Goal: Check status: Check status

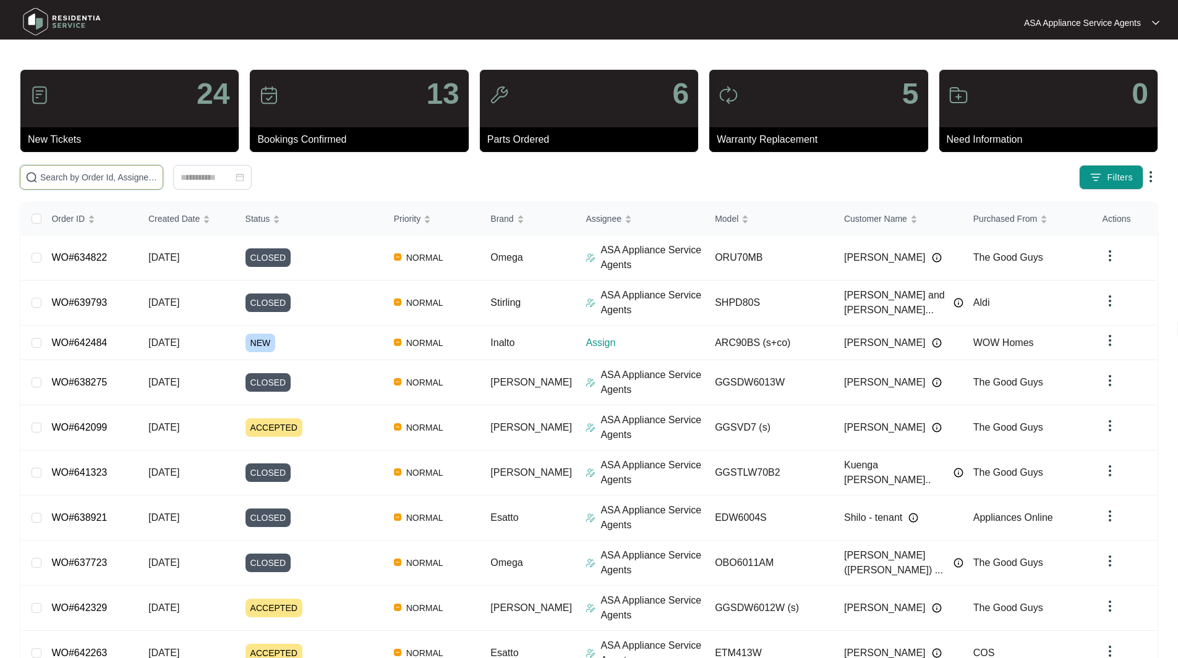
click at [95, 171] on input "text" at bounding box center [98, 178] width 117 height 14
paste input "WO#632331"
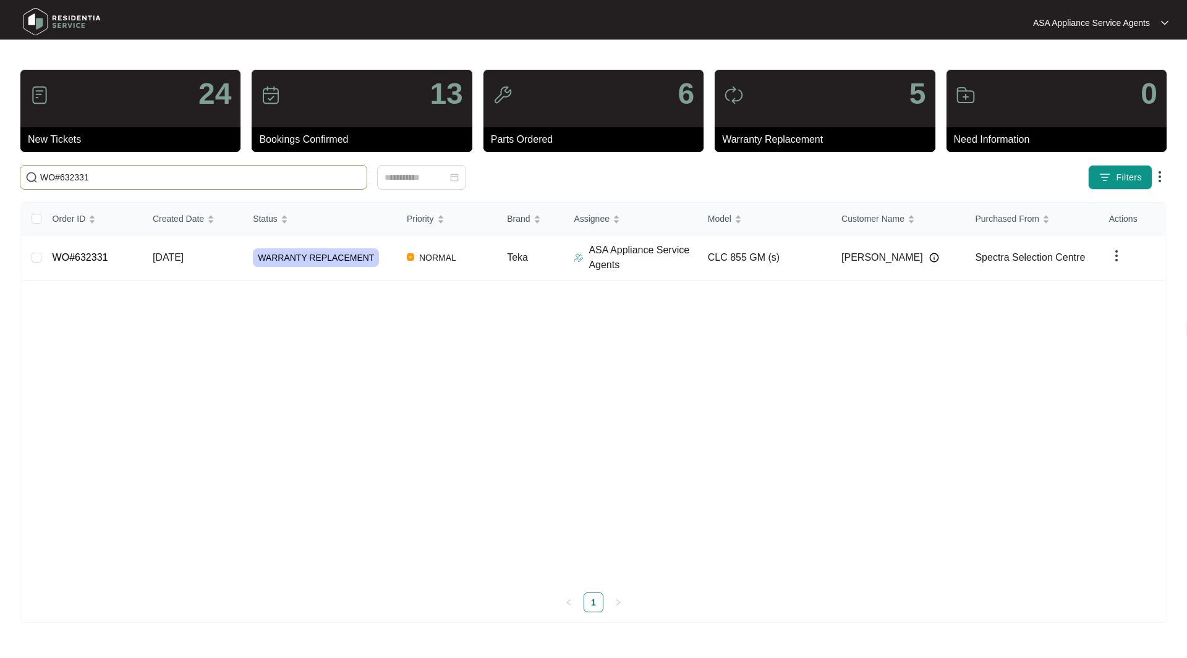
type input "WO#632331"
click at [99, 265] on td "WO#632331" at bounding box center [93, 258] width 100 height 45
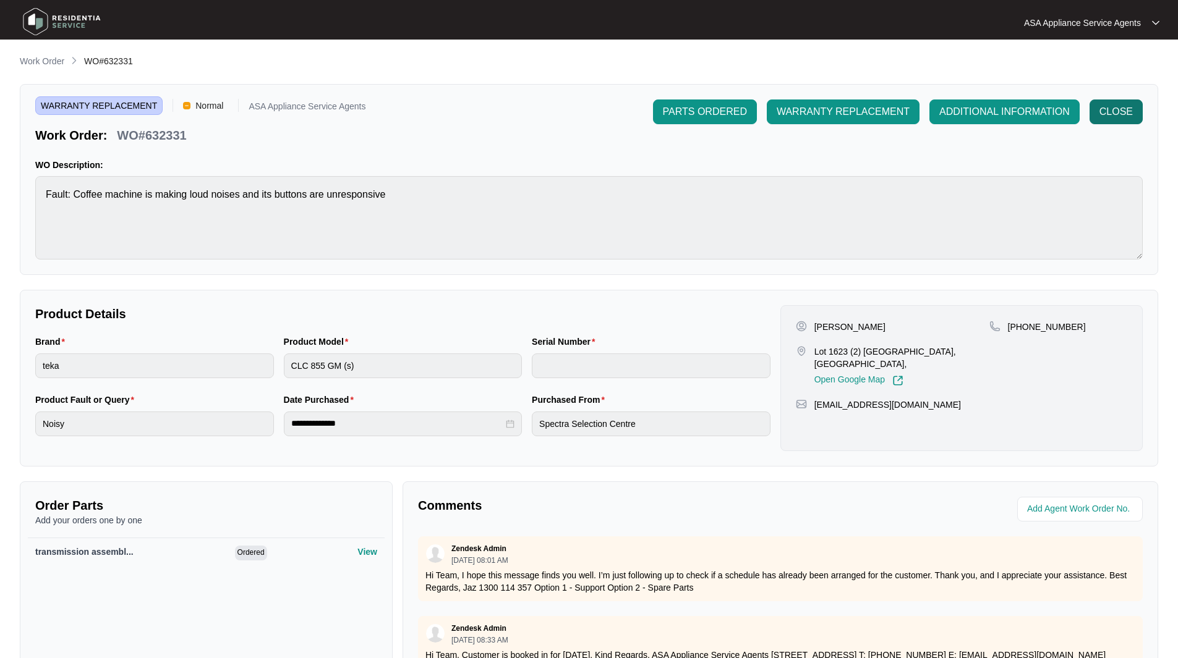
click at [1105, 120] on button "CLOSE" at bounding box center [1115, 112] width 53 height 25
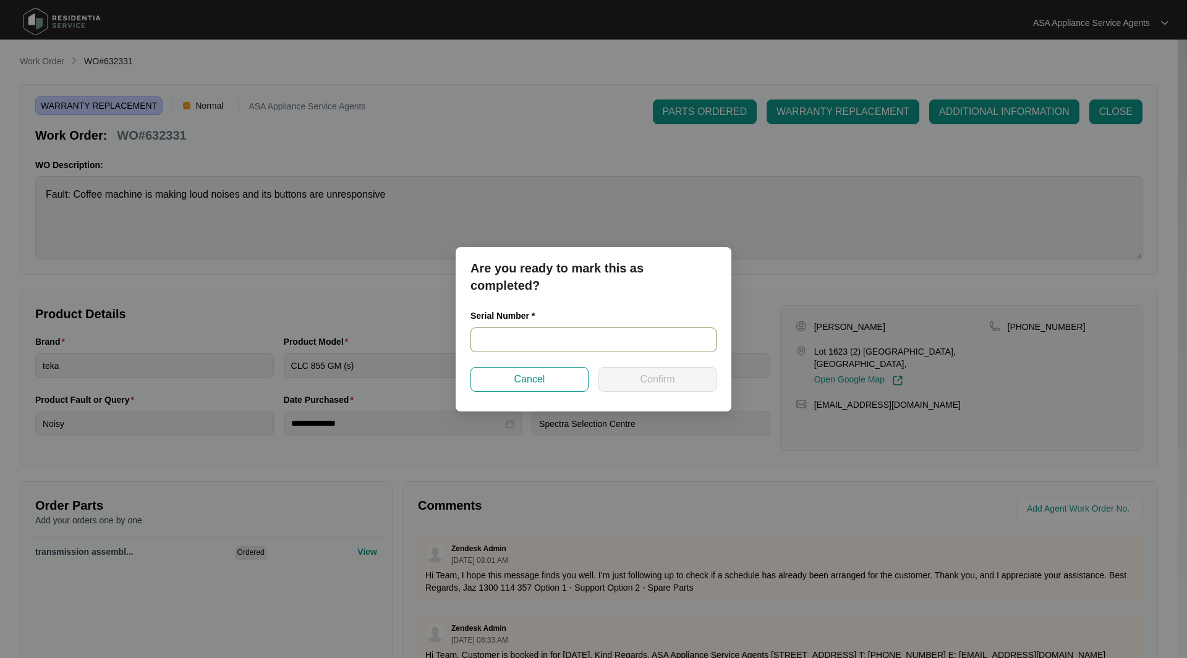
click at [561, 339] on input "text" at bounding box center [593, 340] width 246 height 25
paste input "272118AU23032980151"
type input "272118AU23032980151"
click at [687, 388] on button "Confirm" at bounding box center [657, 379] width 118 height 25
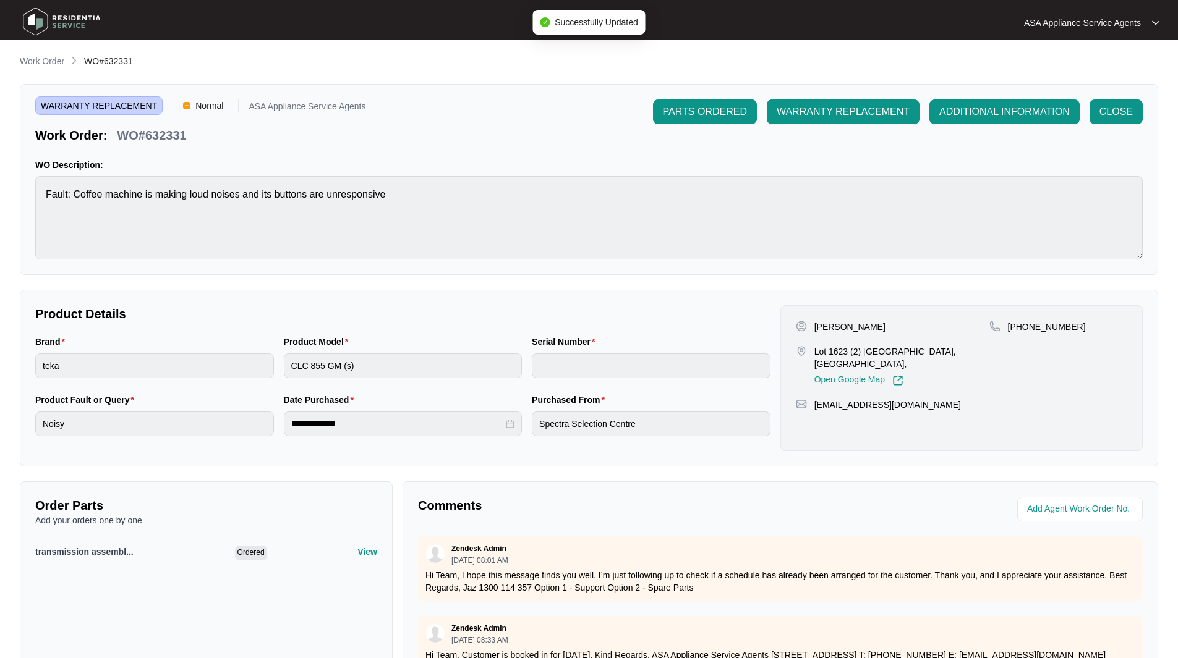
type input "272118AU23032980151"
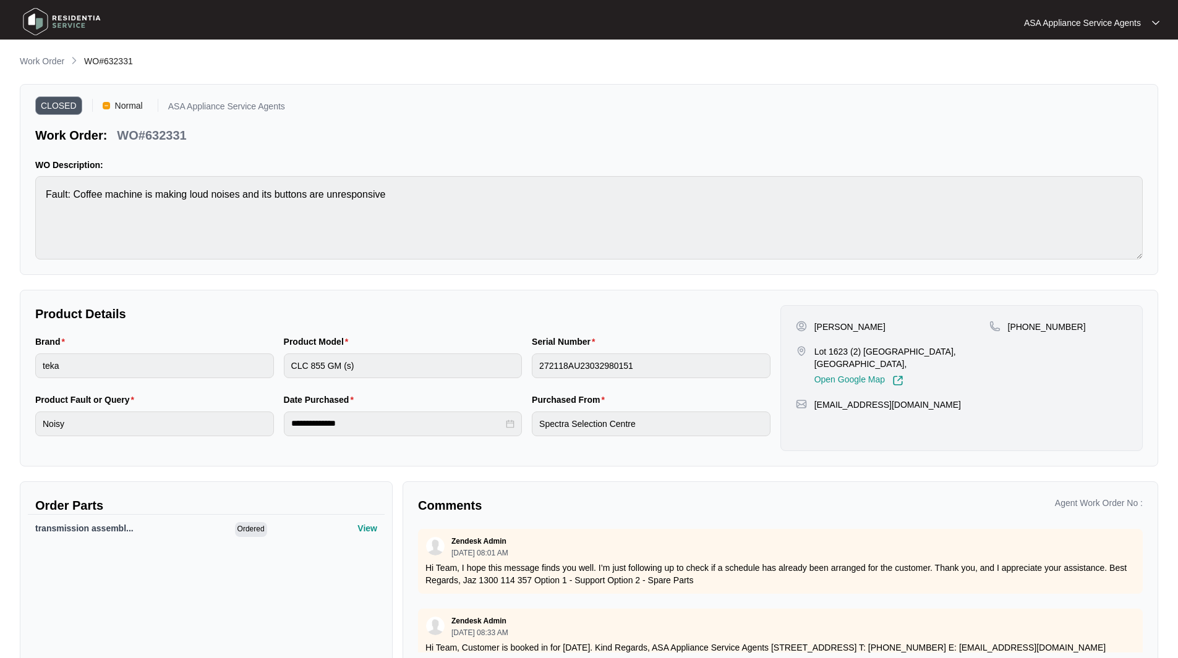
click at [36, 14] on img at bounding box center [62, 21] width 87 height 37
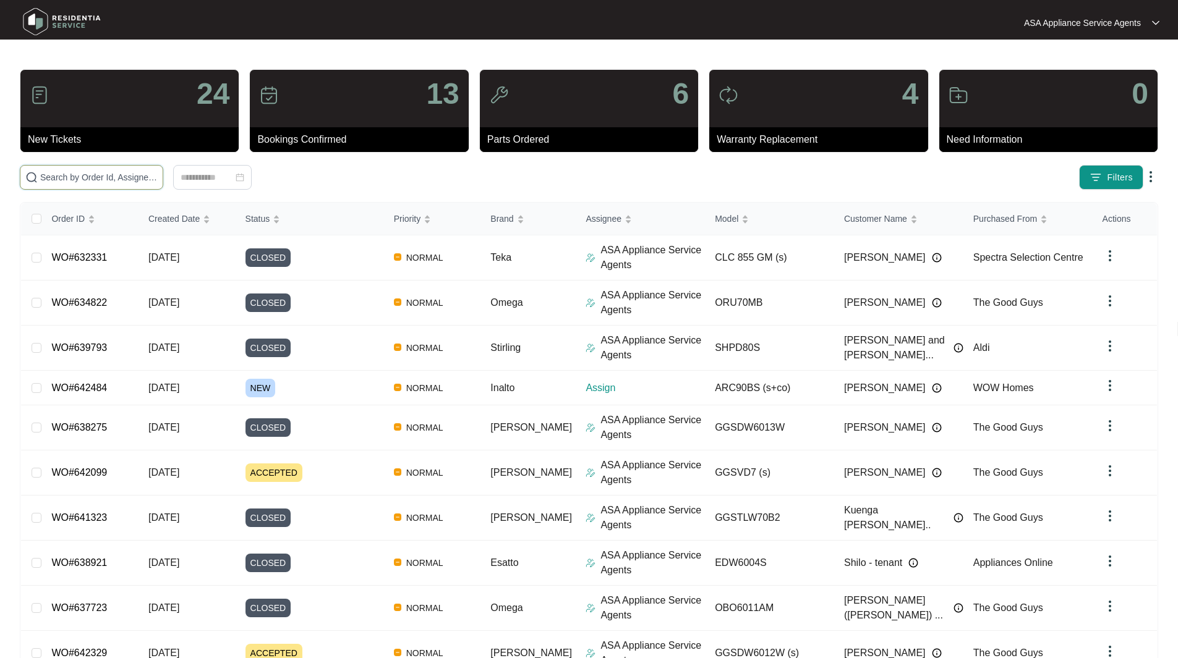
click at [119, 174] on input "text" at bounding box center [98, 178] width 117 height 14
paste input "635006"
type input "635006"
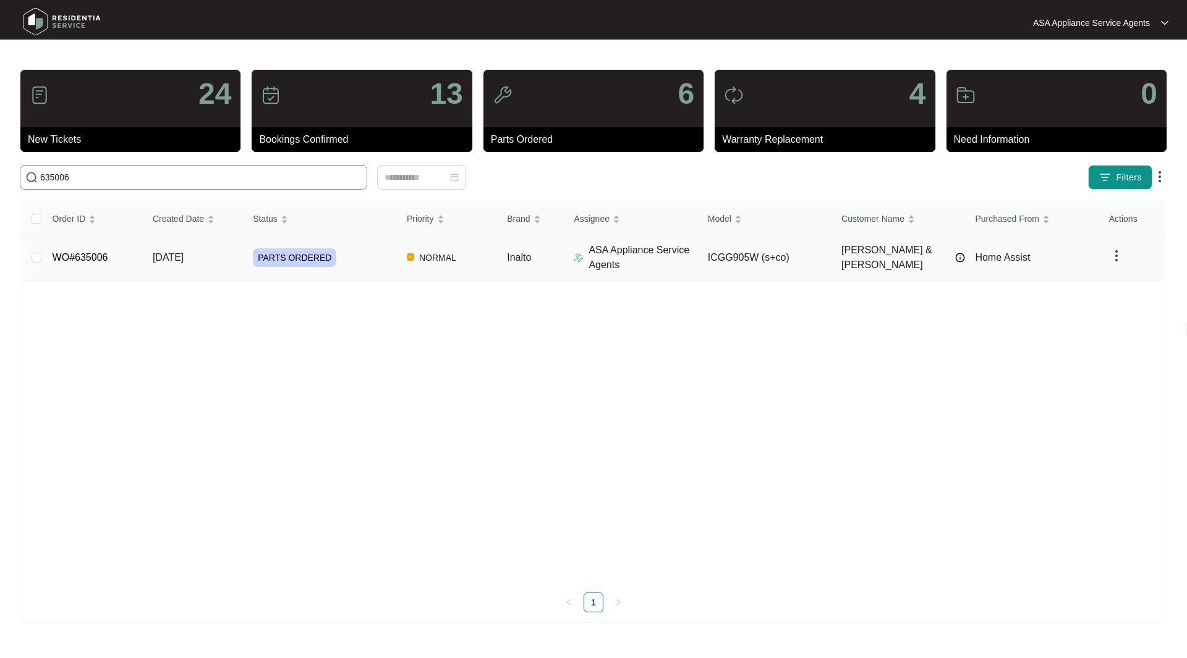
click at [89, 250] on td "WO#635006" at bounding box center [93, 258] width 100 height 45
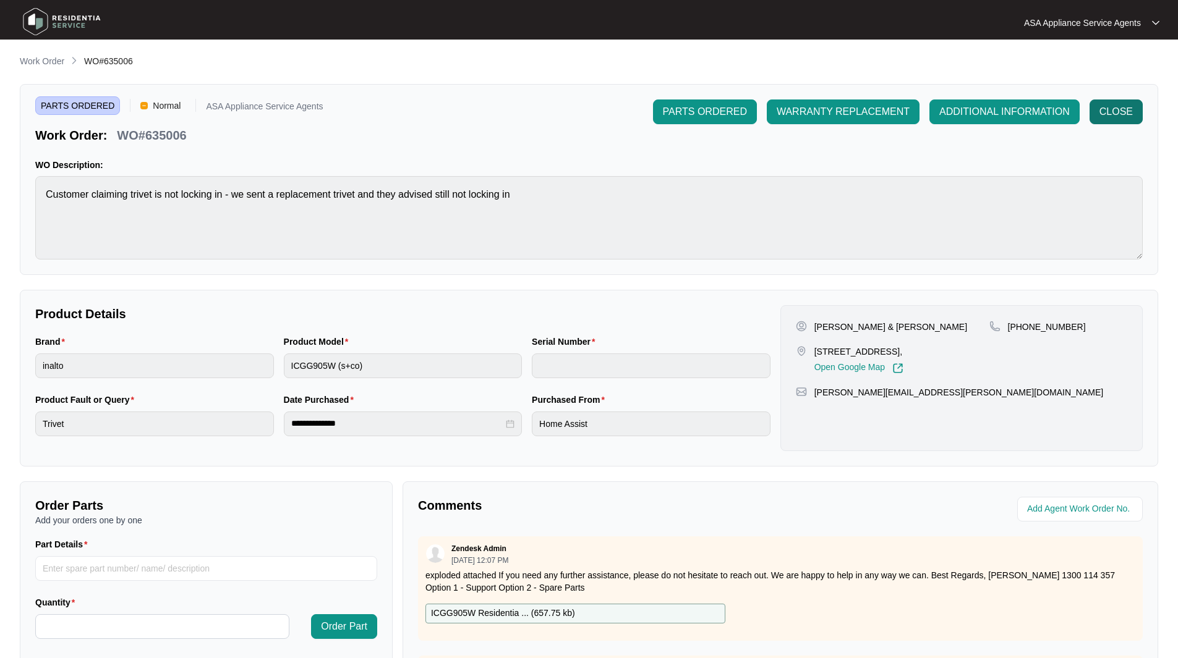
click at [1128, 106] on span "CLOSE" at bounding box center [1115, 111] width 33 height 15
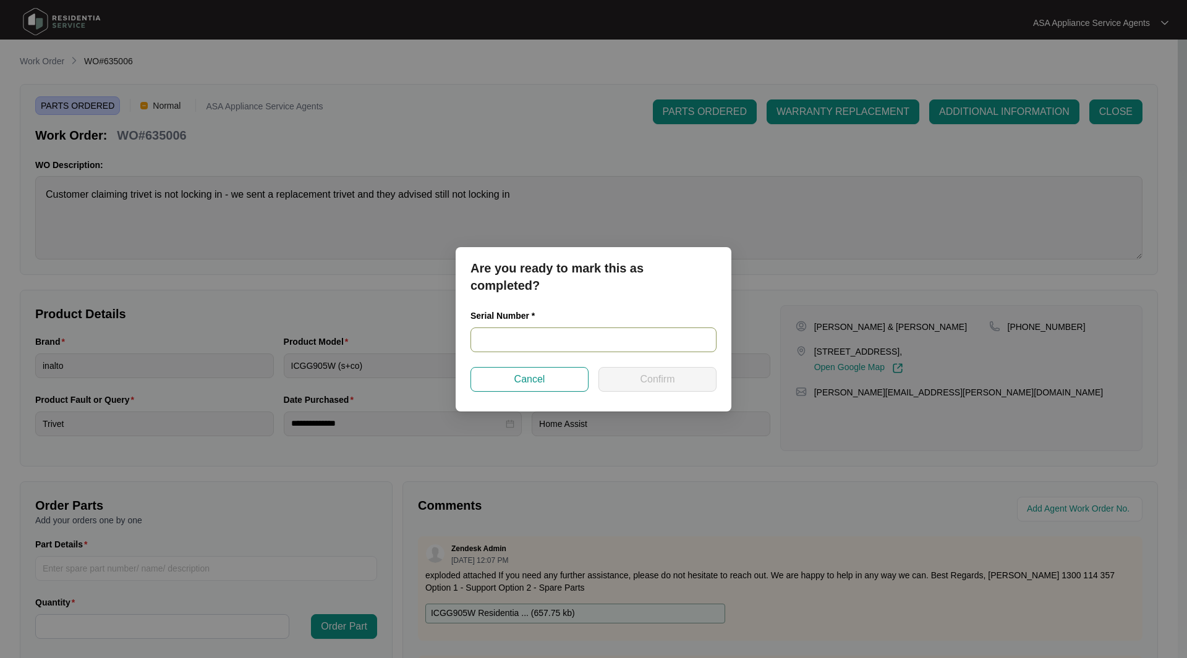
click at [527, 348] on input "text" at bounding box center [593, 340] width 246 height 25
paste input "24031726"
type input "24031726"
click at [642, 384] on span "Confirm" at bounding box center [657, 379] width 35 height 15
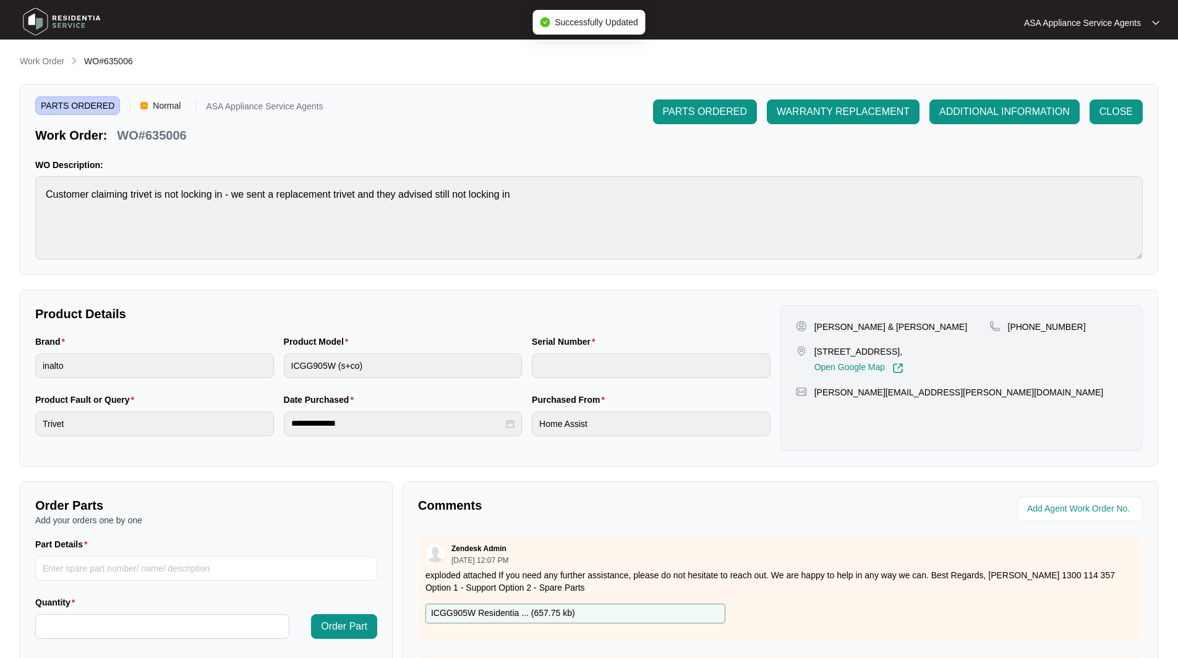
type input "24031726"
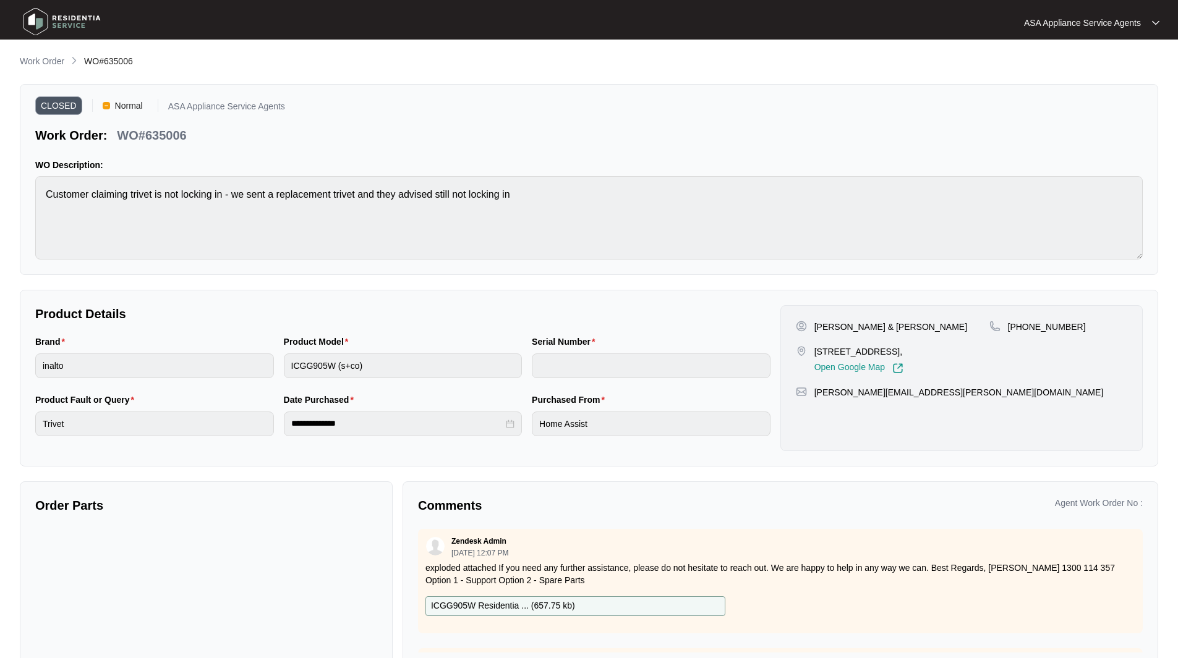
click at [38, 15] on img at bounding box center [62, 21] width 87 height 37
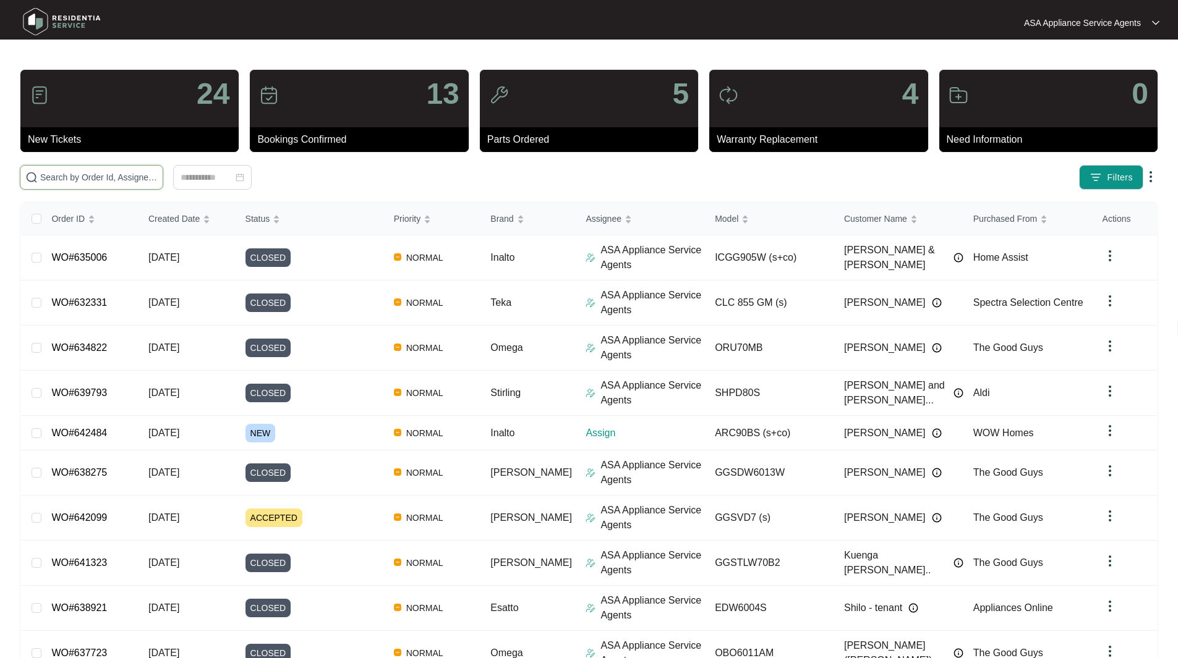
click at [137, 177] on input "text" at bounding box center [98, 178] width 117 height 14
paste input "WO#637222"
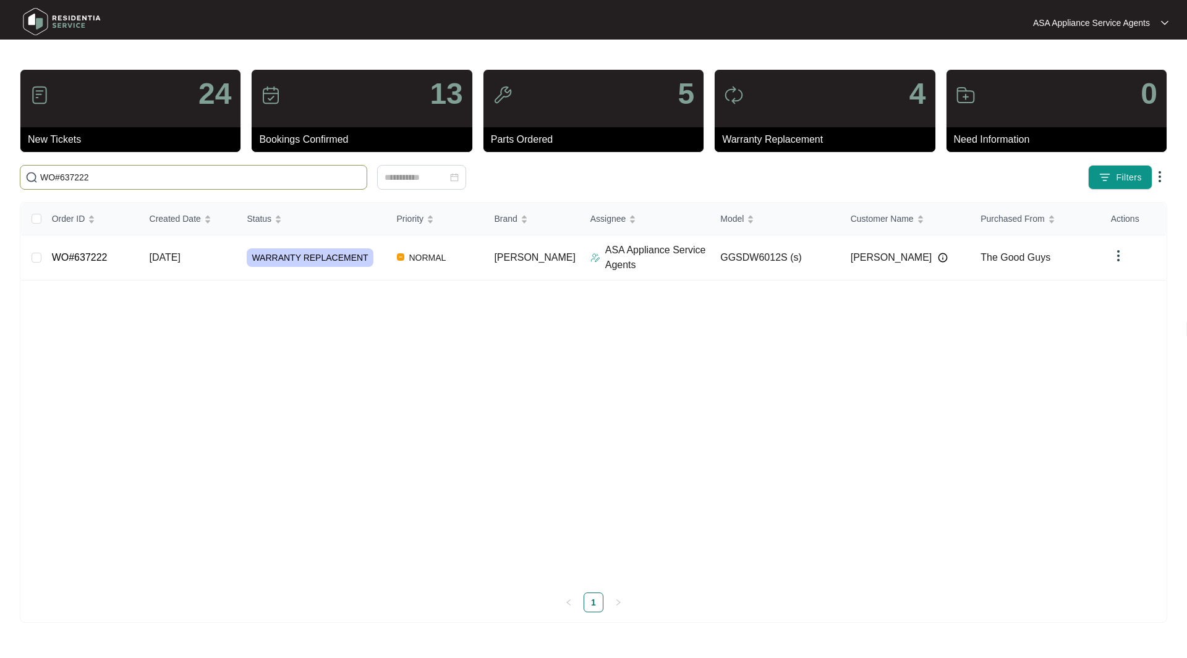
type input "WO#637222"
click at [67, 265] on td "WO#637222" at bounding box center [91, 258] width 98 height 45
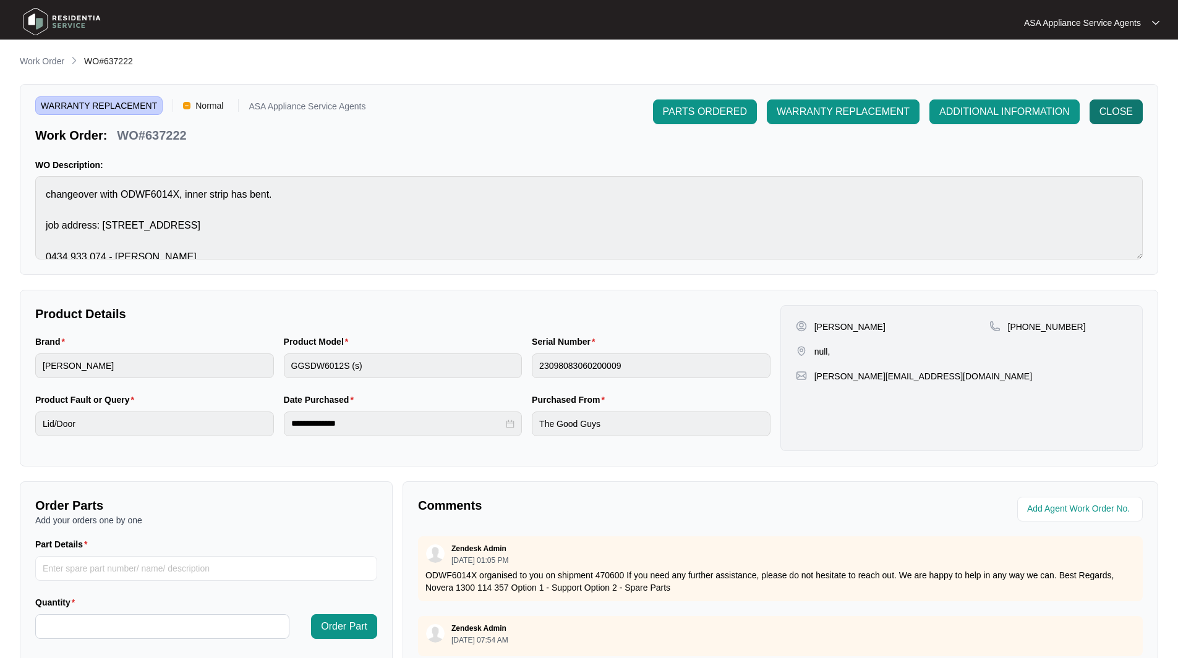
click at [1115, 121] on button "CLOSE" at bounding box center [1115, 112] width 53 height 25
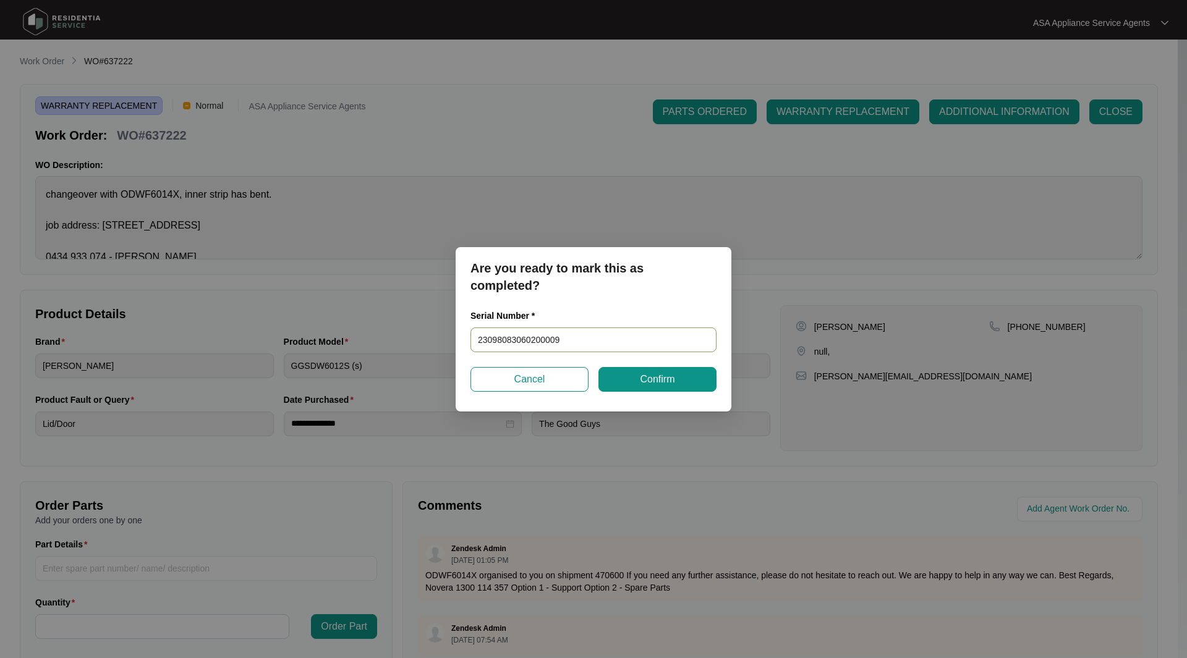
click at [637, 338] on input "23098083060200009" at bounding box center [593, 340] width 246 height 25
paste input "New Unit S/N 25075970010100162"
type input "23098083060200009 New Unit S/N 25075970010100162"
click at [671, 388] on button "Confirm" at bounding box center [657, 379] width 118 height 25
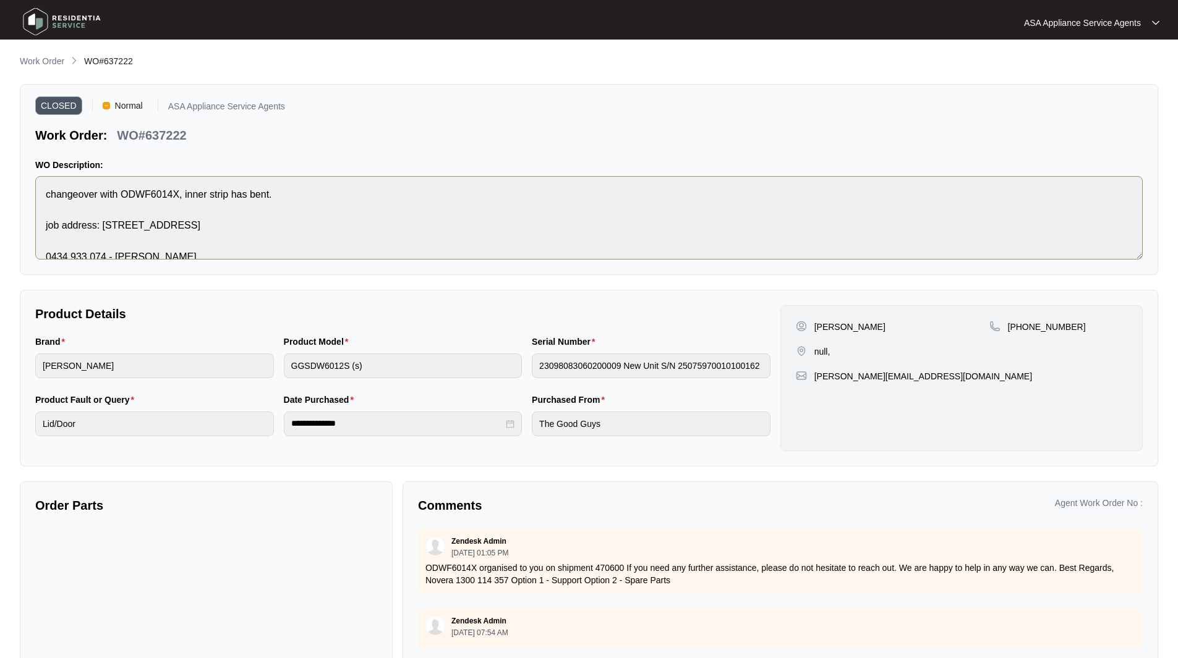
type input "23098083060200009"
